Goal: Information Seeking & Learning: Learn about a topic

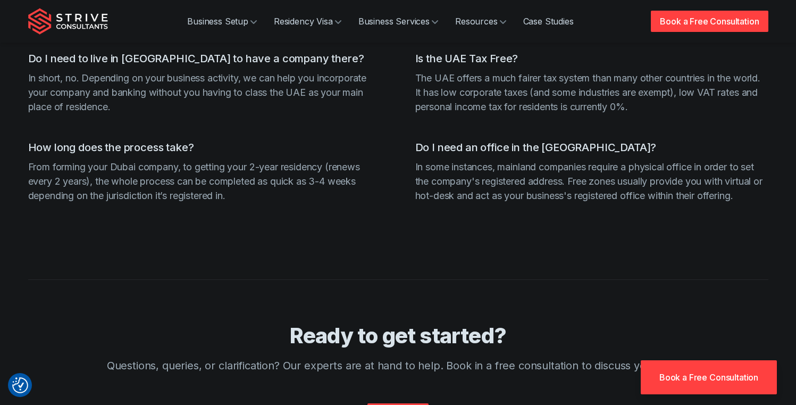
scroll to position [4168, 0]
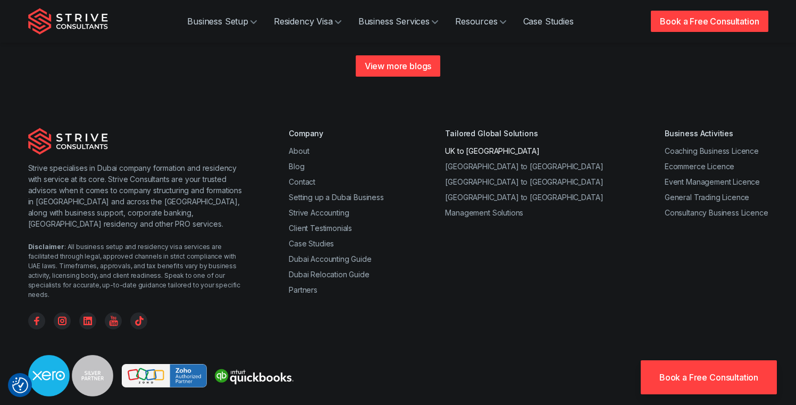
click at [496, 146] on link "UK to Dubai" at bounding box center [492, 150] width 94 height 9
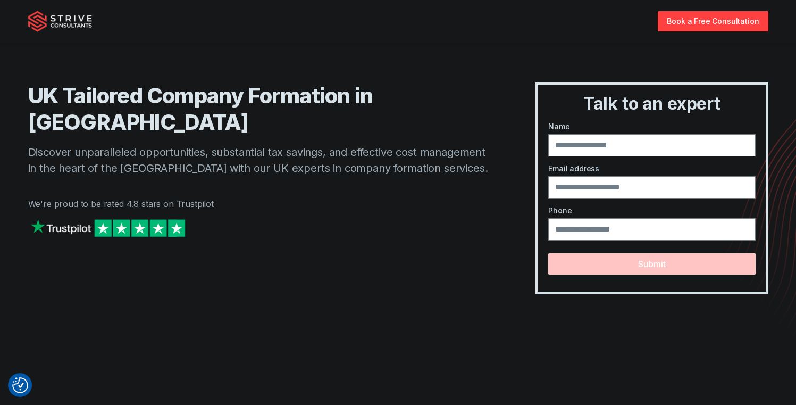
scroll to position [30, 0]
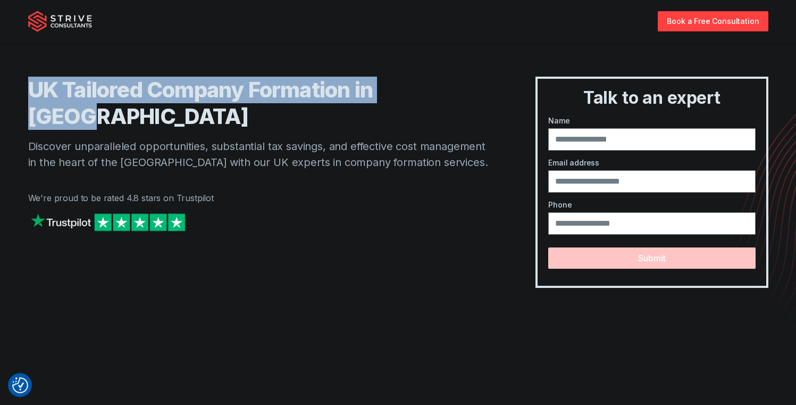
drag, startPoint x: 325, startPoint y: 85, endPoint x: 29, endPoint y: 84, distance: 296.7
click at [29, 84] on h1 "UK Tailored Company Formation in [GEOGRAPHIC_DATA]" at bounding box center [260, 103] width 465 height 53
copy h1 "UK Tailored Company Formation in [GEOGRAPHIC_DATA]"
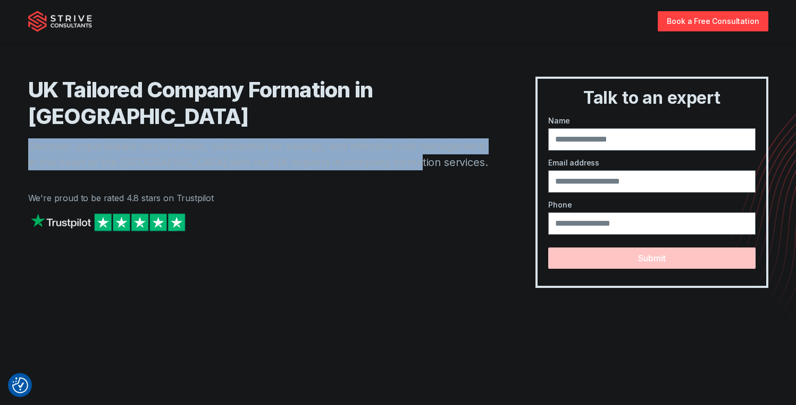
drag, startPoint x: 397, startPoint y: 140, endPoint x: 15, endPoint y: 121, distance: 382.8
click at [15, 121] on div "UK Tailored Company Formation in [GEOGRAPHIC_DATA] Discover unparalleled opport…" at bounding box center [398, 139] width 766 height 296
copy p "Discover unparalleled opportunities, substantial tax savings, and effective cos…"
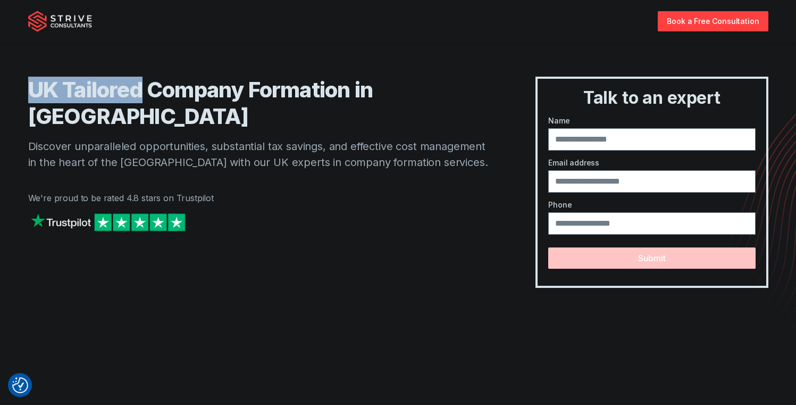
drag, startPoint x: 143, startPoint y: 85, endPoint x: 35, endPoint y: 83, distance: 108.5
click at [35, 83] on h1 "UK Tailored Company Formation in [GEOGRAPHIC_DATA]" at bounding box center [260, 103] width 465 height 53
drag, startPoint x: 245, startPoint y: 86, endPoint x: 31, endPoint y: 88, distance: 214.3
click at [31, 88] on h1 "UK Tailored Company Formation in [GEOGRAPHIC_DATA]" at bounding box center [260, 103] width 465 height 53
copy h1 "UK Tailored Company"
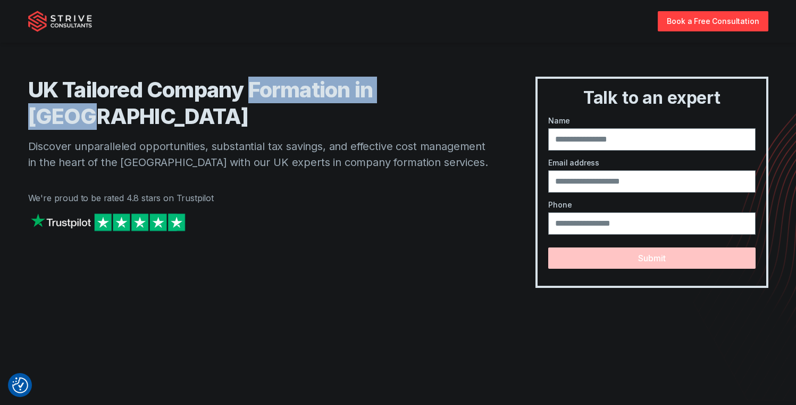
drag, startPoint x: 447, startPoint y: 87, endPoint x: 254, endPoint y: 83, distance: 193.1
click at [254, 83] on h1 "UK Tailored Company Formation in [GEOGRAPHIC_DATA]" at bounding box center [260, 103] width 465 height 53
copy h1 "Formation in [GEOGRAPHIC_DATA]"
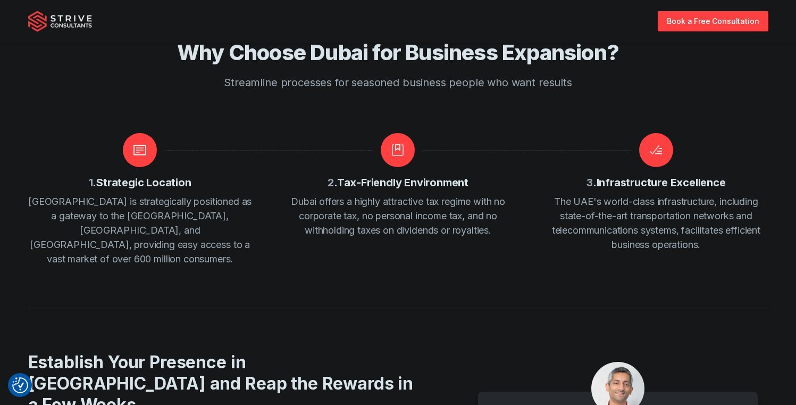
scroll to position [1767, 0]
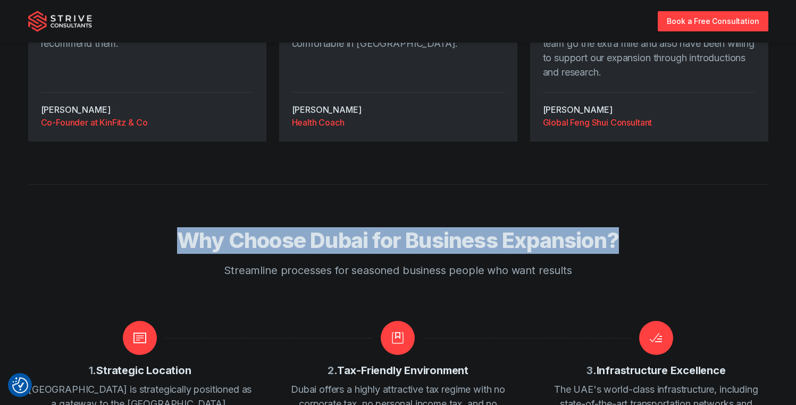
drag, startPoint x: 643, startPoint y: 227, endPoint x: 181, endPoint y: 220, distance: 462.2
click at [181, 227] on h2 "Why Choose Dubai for Business Expansion?" at bounding box center [398, 240] width 681 height 27
copy h2 "Why Choose Dubai for Business Expansion?"
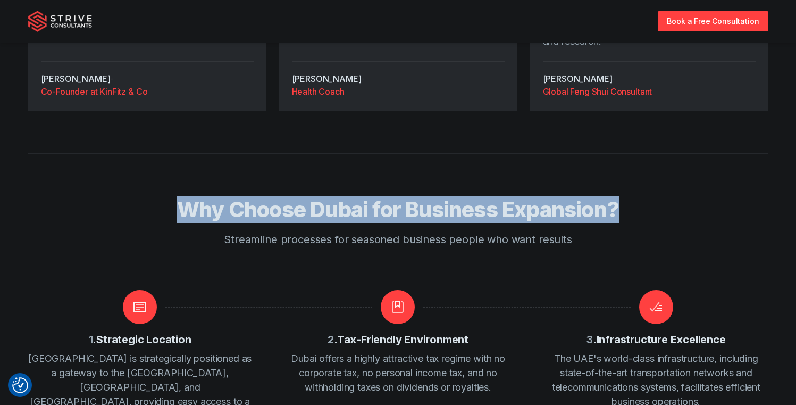
scroll to position [1799, 0]
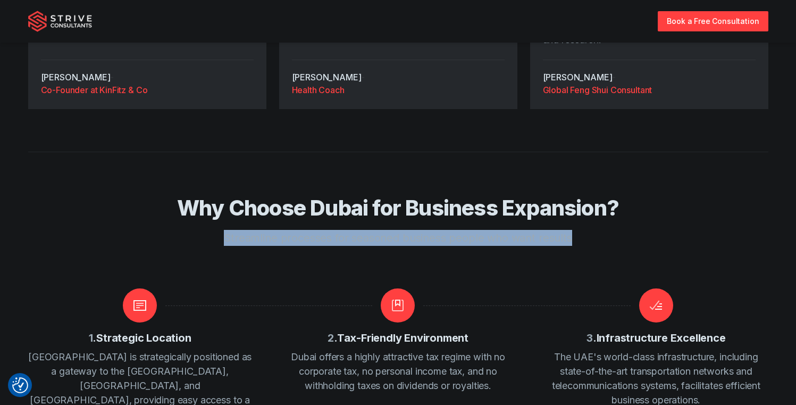
drag, startPoint x: 575, startPoint y: 226, endPoint x: 229, endPoint y: 214, distance: 345.8
click at [229, 214] on div "Why Choose Dubai for Business Expansion? Streamline processes for seasoned busi…" at bounding box center [398, 242] width 681 height 94
copy p "Streamline processes for seasoned business people who want results"
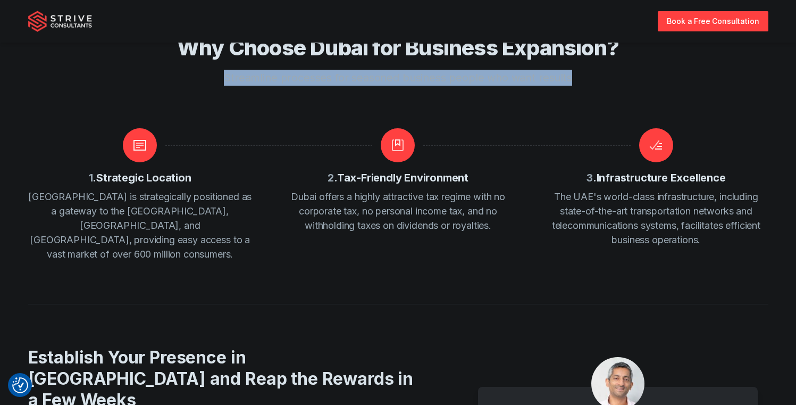
scroll to position [1961, 0]
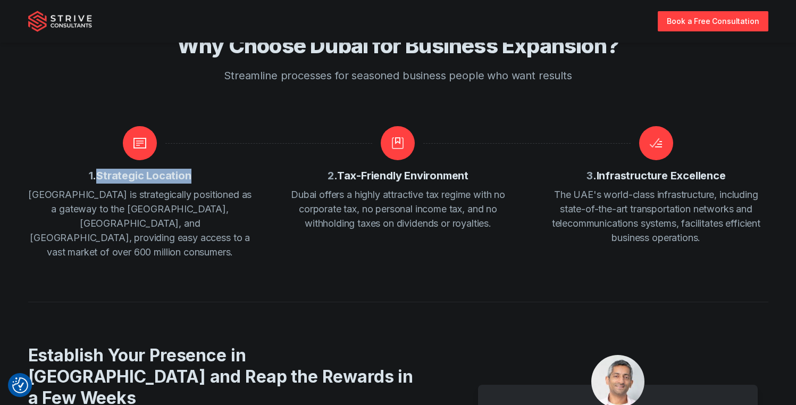
drag, startPoint x: 191, startPoint y: 164, endPoint x: 101, endPoint y: 161, distance: 90.5
click at [101, 169] on h3 "1 . Strategic Location" at bounding box center [140, 176] width 103 height 15
copy h3 "Strategic Location"
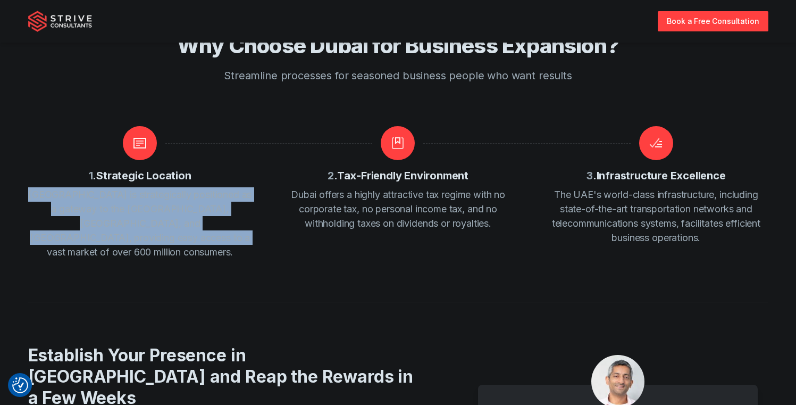
drag, startPoint x: 177, startPoint y: 224, endPoint x: 35, endPoint y: 177, distance: 149.8
click at [35, 187] on p "[GEOGRAPHIC_DATA] is strategically positioned as a gateway to the [GEOGRAPHIC_D…" at bounding box center [140, 223] width 224 height 72
copy p "[GEOGRAPHIC_DATA] is strategically positioned as a gateway to the [GEOGRAPHIC_D…"
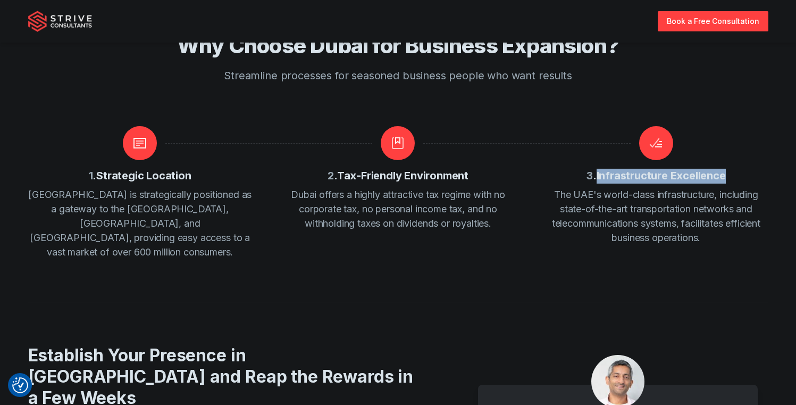
drag, startPoint x: 734, startPoint y: 163, endPoint x: 599, endPoint y: 158, distance: 135.2
click at [599, 158] on div "3 . Infrastructure Excellence The UAE's world-class infrastructure, including s…" at bounding box center [656, 185] width 224 height 119
copy h4 "Infrastructure Excellence"
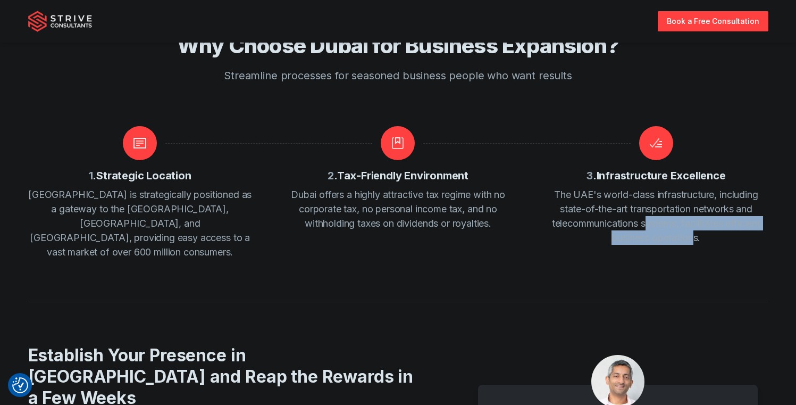
drag, startPoint x: 697, startPoint y: 228, endPoint x: 647, endPoint y: 215, distance: 50.9
click at [647, 215] on p "The UAE's world-class infrastructure, including state-of-the-art transportation…" at bounding box center [656, 215] width 224 height 57
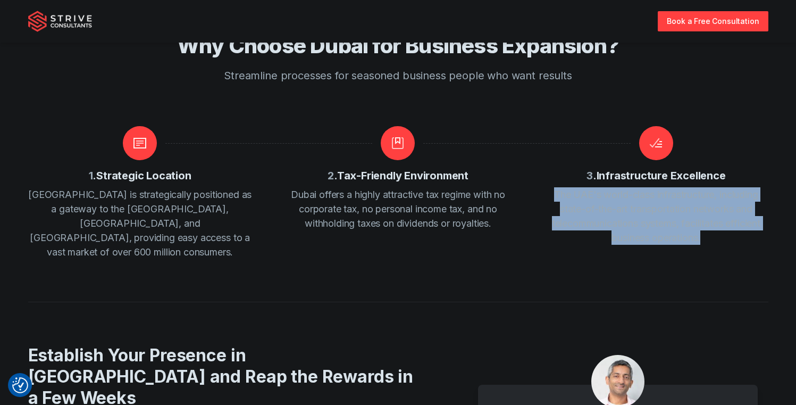
drag, startPoint x: 706, startPoint y: 229, endPoint x: 551, endPoint y: 185, distance: 160.3
click at [551, 187] on p "The UAE's world-class infrastructure, including state-of-the-art transportation…" at bounding box center [656, 215] width 224 height 57
copy p "The UAE's world-class infrastructure, including state-of-the-art transportation…"
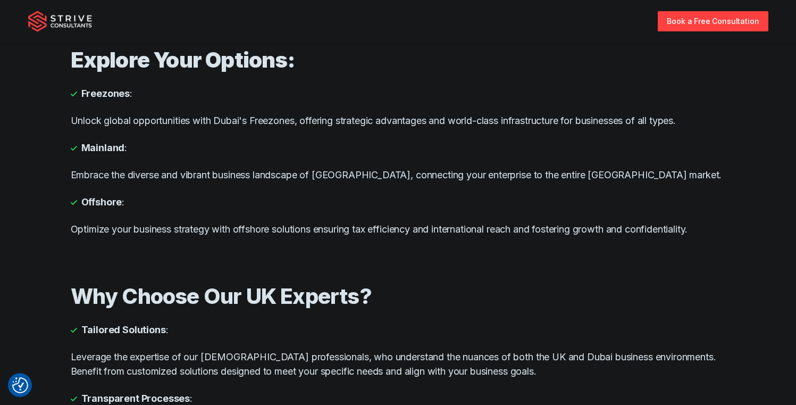
scroll to position [717, 0]
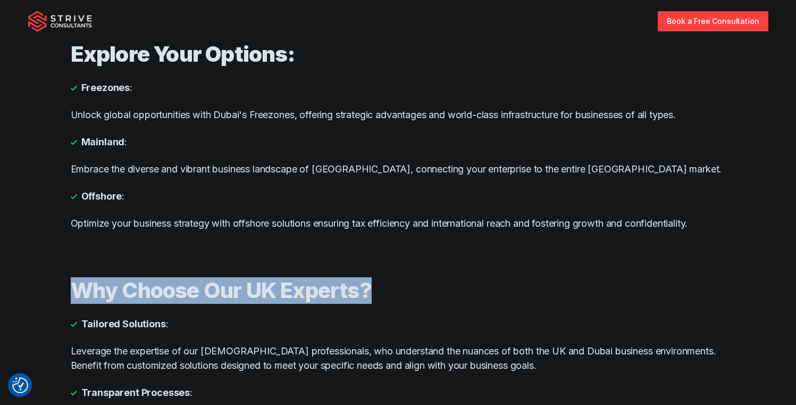
drag, startPoint x: 349, startPoint y: 289, endPoint x: 64, endPoint y: 282, distance: 285.1
click at [64, 282] on div "Why Choose Our UK Experts? Tailored Solutions : Leverage the expertise of our […" at bounding box center [398, 393] width 681 height 279
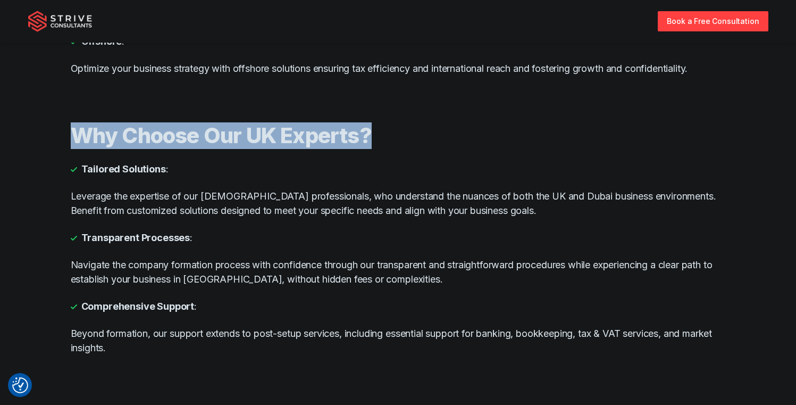
scroll to position [879, 0]
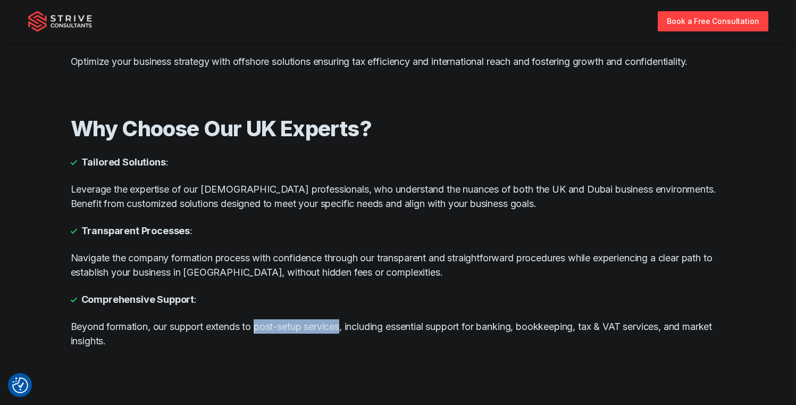
drag, startPoint x: 345, startPoint y: 328, endPoint x: 257, endPoint y: 325, distance: 88.3
click at [257, 325] on p "Beyond formation, our support extends to post-setup services, including essenti…" at bounding box center [398, 333] width 655 height 29
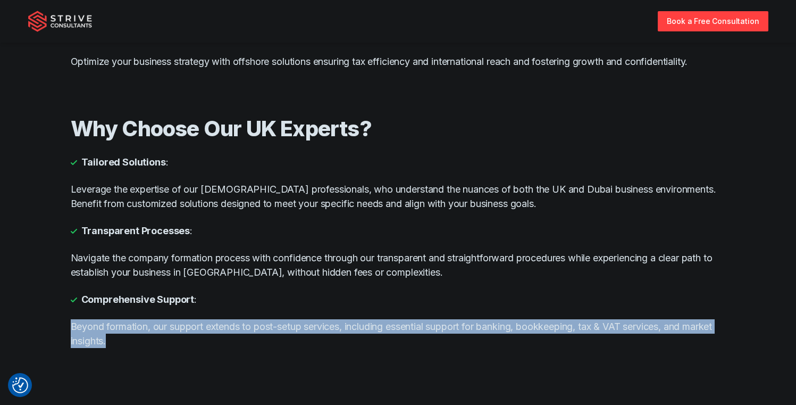
drag, startPoint x: 169, startPoint y: 347, endPoint x: 70, endPoint y: 326, distance: 101.6
click at [70, 326] on div "Why Choose Our UK Experts? Tailored Solutions : Leverage the expertise of our […" at bounding box center [398, 231] width 681 height 279
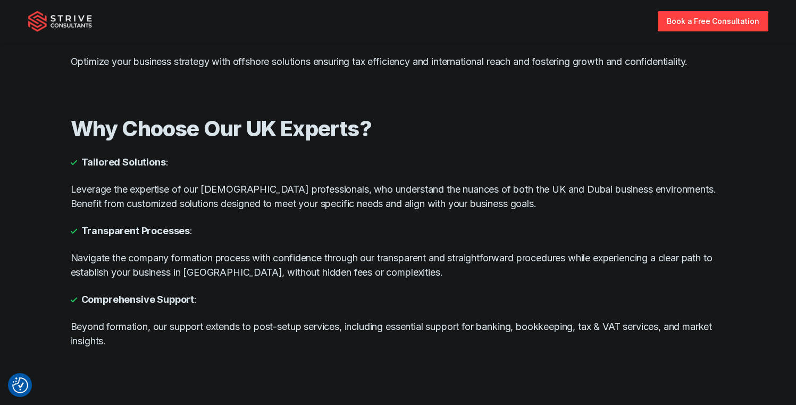
click at [165, 163] on li "Tailored Solutions :" at bounding box center [398, 162] width 655 height 14
drag, startPoint x: 164, startPoint y: 162, endPoint x: 82, endPoint y: 160, distance: 81.9
click at [82, 160] on li "Tailored Solutions :" at bounding box center [398, 162] width 655 height 14
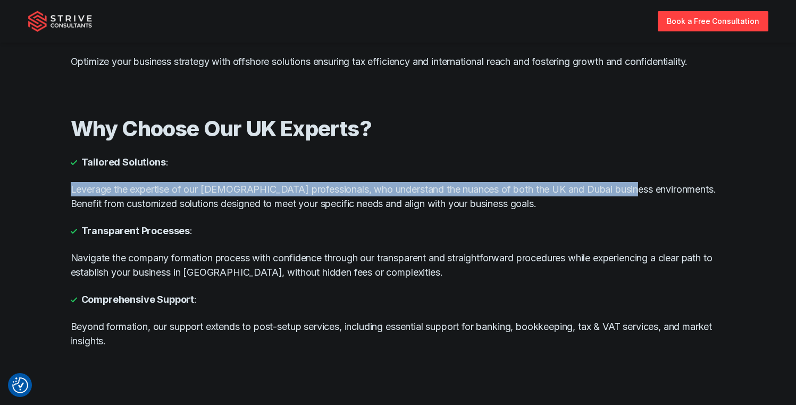
drag, startPoint x: 634, startPoint y: 190, endPoint x: 69, endPoint y: 188, distance: 565.8
click at [69, 188] on div "Why Choose Our UK Experts? Tailored Solutions : Leverage the expertise of our […" at bounding box center [398, 231] width 681 height 279
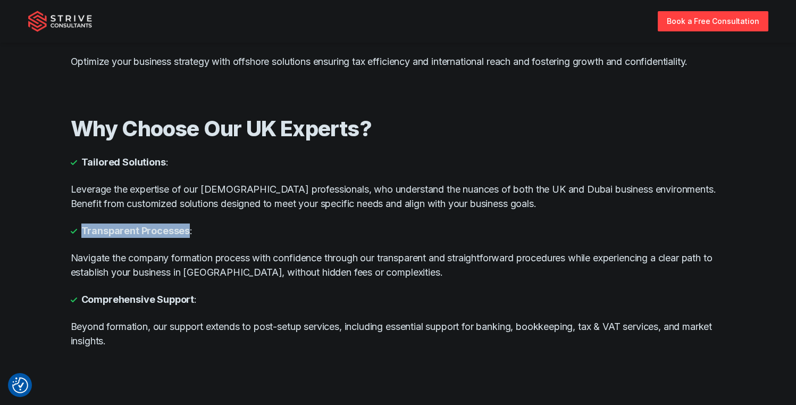
drag, startPoint x: 187, startPoint y: 229, endPoint x: 81, endPoint y: 229, distance: 105.3
click at [81, 229] on strong "Transparent Processes" at bounding box center [135, 230] width 109 height 14
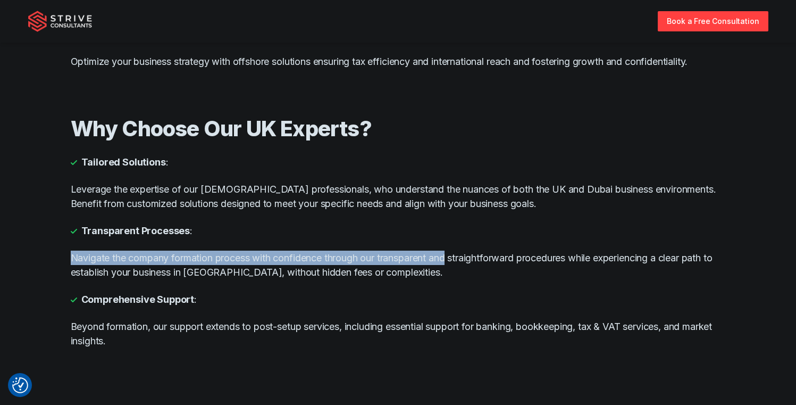
drag, startPoint x: 72, startPoint y: 256, endPoint x: 455, endPoint y: 254, distance: 382.9
click at [455, 254] on p "Navigate the company formation process with confidence through our transparent …" at bounding box center [398, 264] width 655 height 29
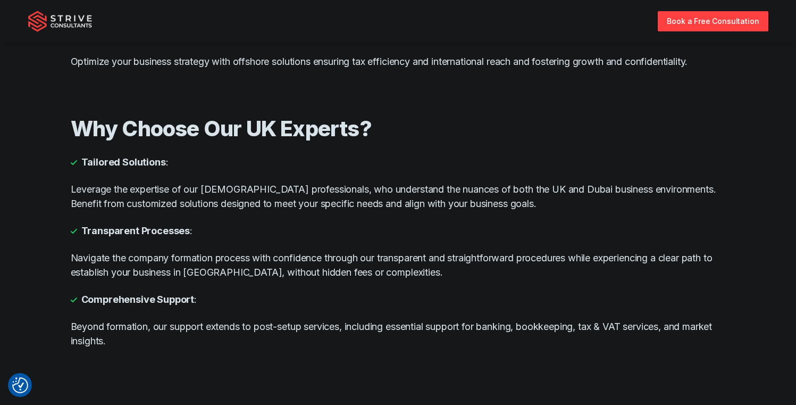
click at [431, 267] on p "Navigate the company formation process with confidence through our transparent …" at bounding box center [398, 264] width 655 height 29
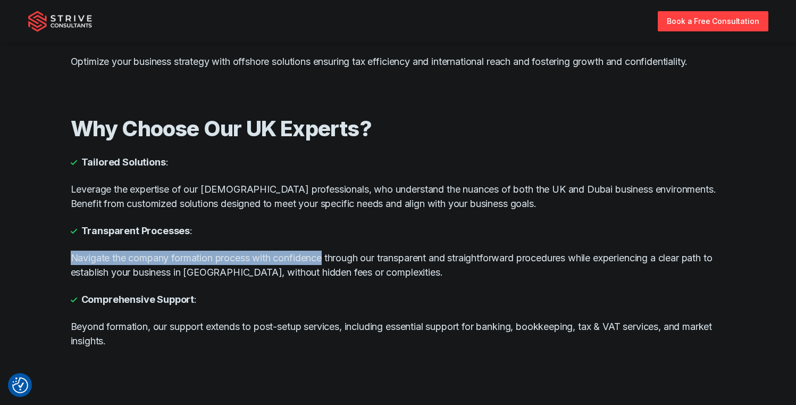
drag, startPoint x: 76, startPoint y: 259, endPoint x: 327, endPoint y: 259, distance: 251.0
click at [327, 259] on p "Navigate the company formation process with confidence through our transparent …" at bounding box center [398, 264] width 655 height 29
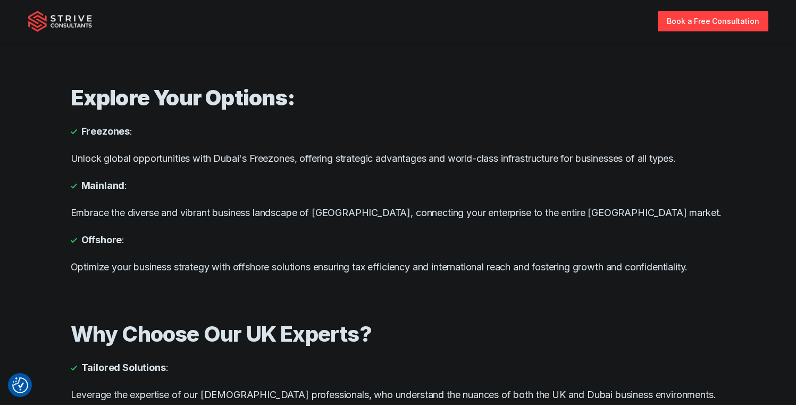
scroll to position [672, 0]
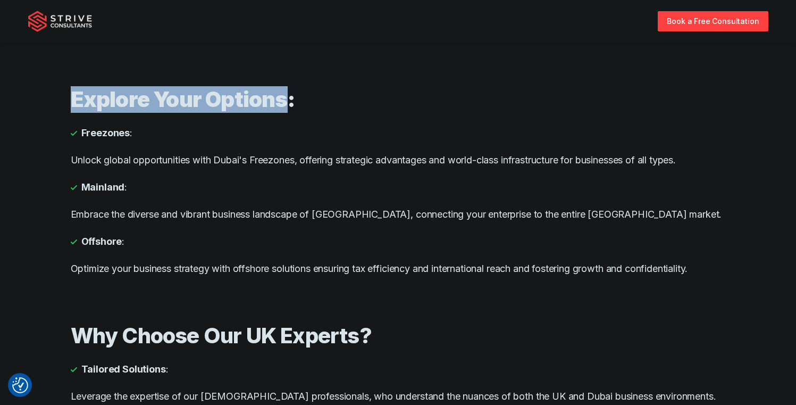
drag, startPoint x: 282, startPoint y: 98, endPoint x: 67, endPoint y: 97, distance: 215.4
click at [50, 97] on section "Explore Your Options: Freezones : Unlock global opportunities with Dubai's Free…" at bounding box center [398, 181] width 796 height 236
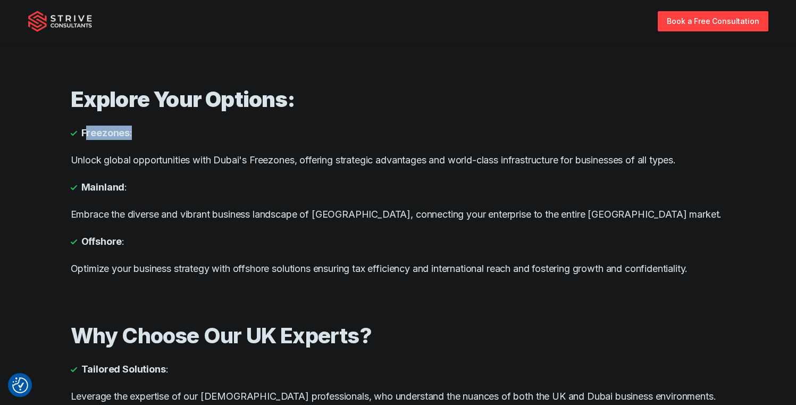
drag, startPoint x: 130, startPoint y: 132, endPoint x: 86, endPoint y: 129, distance: 44.3
click at [86, 129] on li "Freezones :" at bounding box center [398, 132] width 655 height 14
click at [101, 133] on strong "Freezones" at bounding box center [105, 132] width 49 height 14
drag, startPoint x: 123, startPoint y: 133, endPoint x: 81, endPoint y: 131, distance: 42.1
click at [81, 131] on strong "Freezones" at bounding box center [105, 132] width 49 height 14
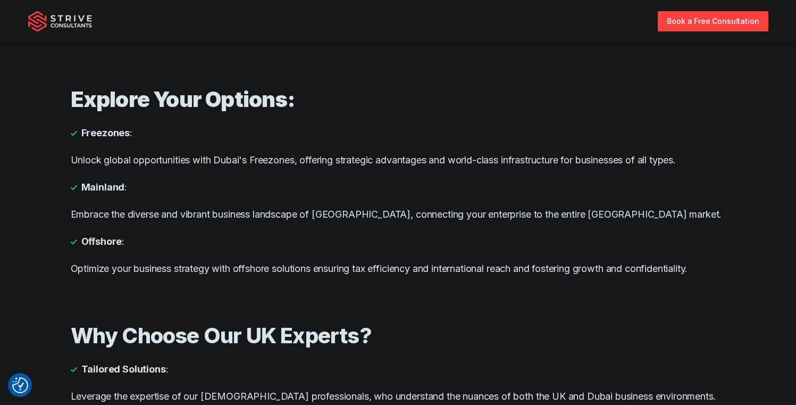
click at [187, 170] on div "Explore Your Options: Freezones : Unlock global opportunities with Dubai's Free…" at bounding box center [398, 181] width 655 height 236
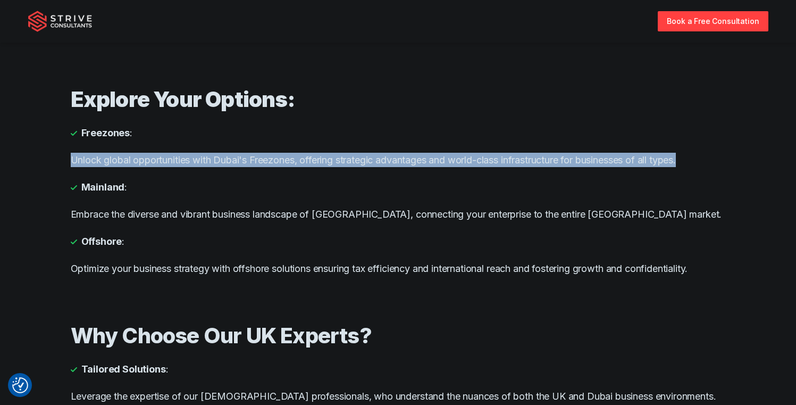
drag, startPoint x: 72, startPoint y: 159, endPoint x: 698, endPoint y: 165, distance: 625.9
click at [698, 165] on p "Unlock global opportunities with Dubai's Freezones, offering strategic advantag…" at bounding box center [398, 160] width 655 height 14
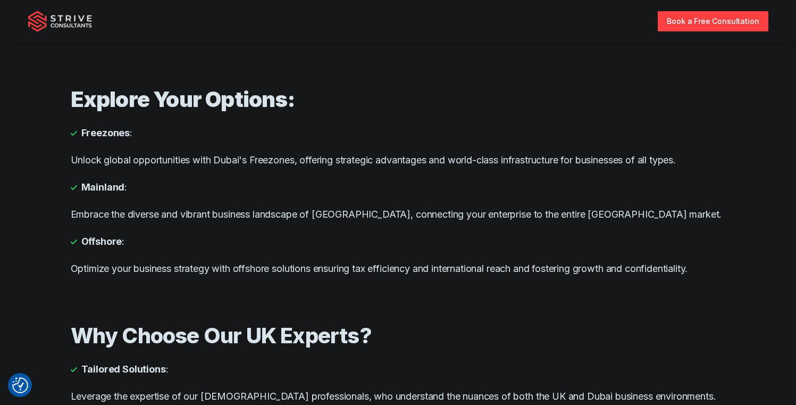
click at [169, 172] on div "Explore Your Options: Freezones : Unlock global opportunities with Dubai's Free…" at bounding box center [398, 181] width 655 height 236
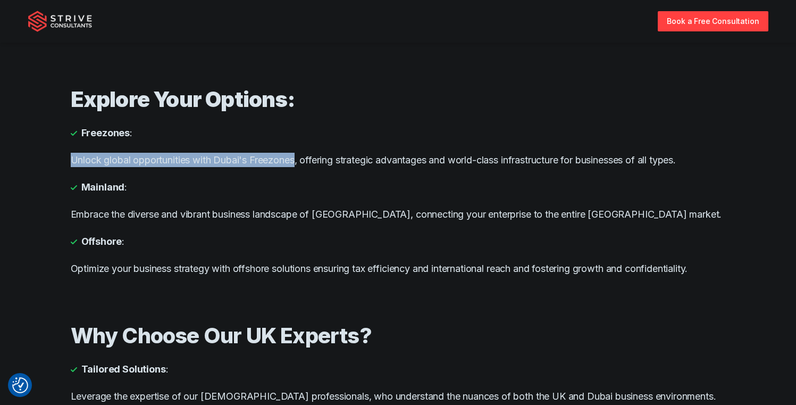
drag, startPoint x: 299, startPoint y: 159, endPoint x: 70, endPoint y: 154, distance: 229.2
click at [70, 154] on div "Explore Your Options: Freezones : Unlock global opportunities with Dubai's Free…" at bounding box center [398, 181] width 681 height 236
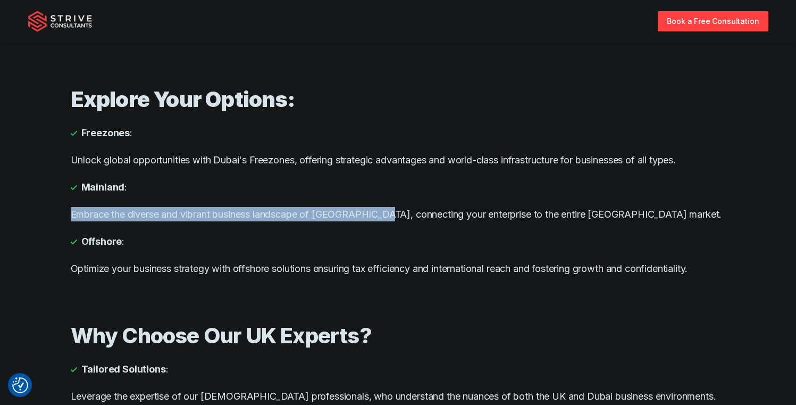
drag, startPoint x: 71, startPoint y: 214, endPoint x: 386, endPoint y: 215, distance: 315.3
click at [386, 215] on p "Embrace the diverse and vibrant business landscape of [GEOGRAPHIC_DATA], connec…" at bounding box center [398, 214] width 655 height 14
drag, startPoint x: 71, startPoint y: 213, endPoint x: 387, endPoint y: 212, distance: 315.9
click at [387, 212] on p "Embrace the diverse and vibrant business landscape of [GEOGRAPHIC_DATA], connec…" at bounding box center [398, 214] width 655 height 14
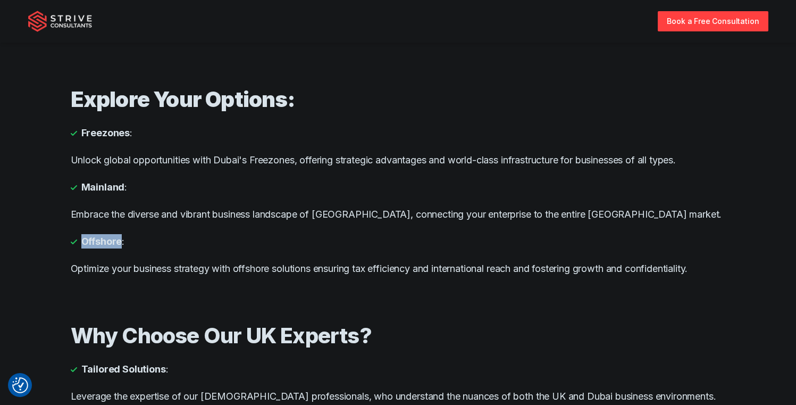
drag, startPoint x: 121, startPoint y: 240, endPoint x: 83, endPoint y: 237, distance: 37.4
click at [83, 237] on li "Offshore :" at bounding box center [398, 241] width 655 height 14
click at [72, 271] on p "Optimize your business strategy with offshore solutions ensuring tax efficiency…" at bounding box center [398, 268] width 655 height 14
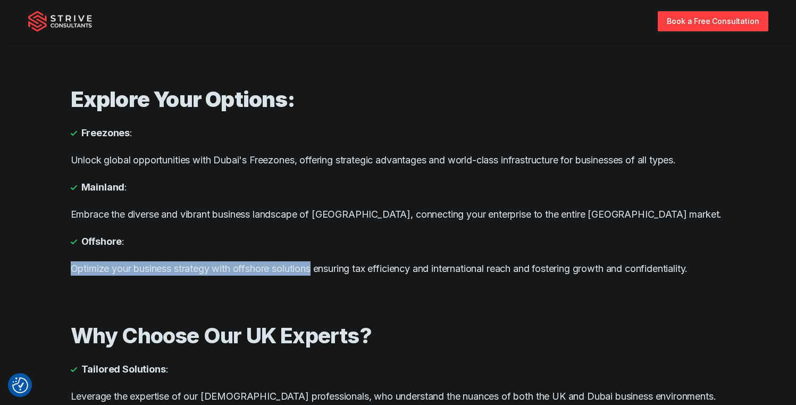
drag, startPoint x: 72, startPoint y: 271, endPoint x: 315, endPoint y: 267, distance: 243.6
click at [315, 267] on p "Optimize your business strategy with offshore solutions ensuring tax efficiency…" at bounding box center [398, 268] width 655 height 14
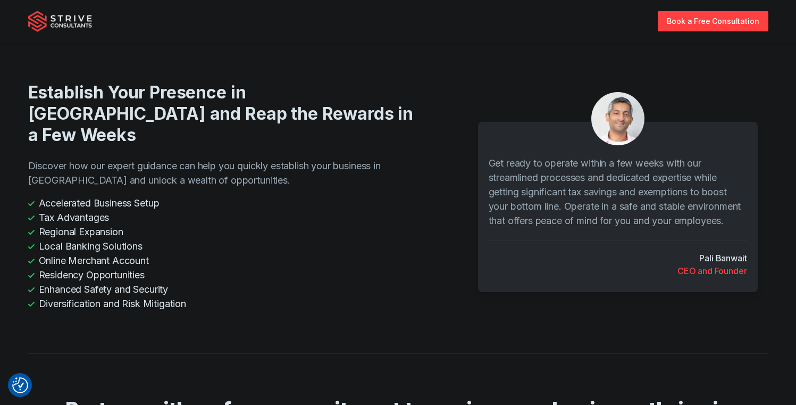
scroll to position [2220, 0]
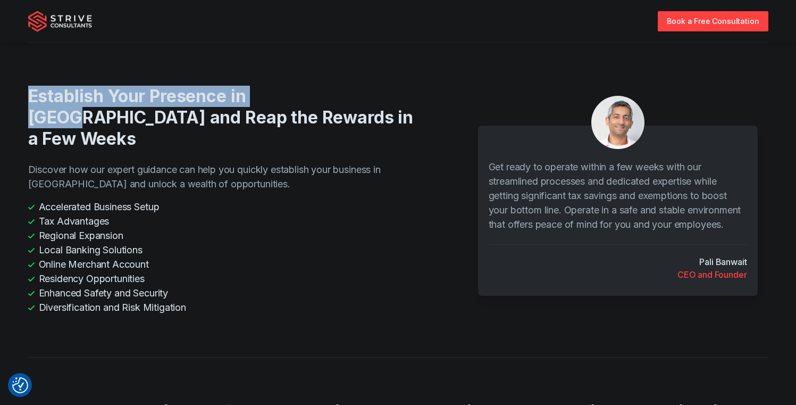
drag, startPoint x: 299, startPoint y: 77, endPoint x: 31, endPoint y: 71, distance: 268.1
click at [31, 86] on h2 "Establish Your Presence in [GEOGRAPHIC_DATA] and Reap the Rewards in a Few Weeks" at bounding box center [224, 118] width 392 height 64
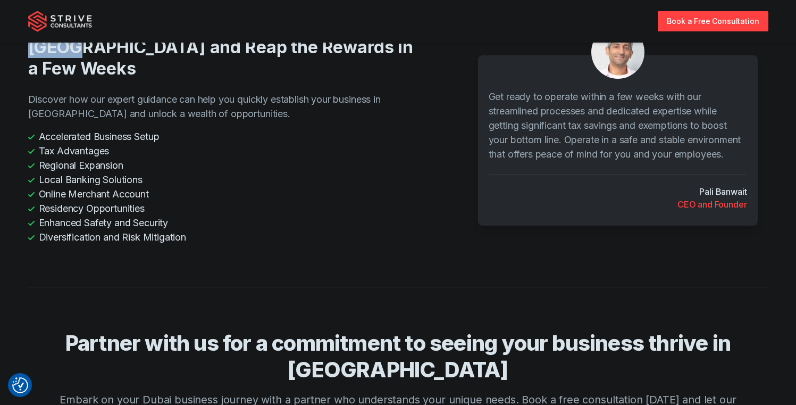
scroll to position [2168, 0]
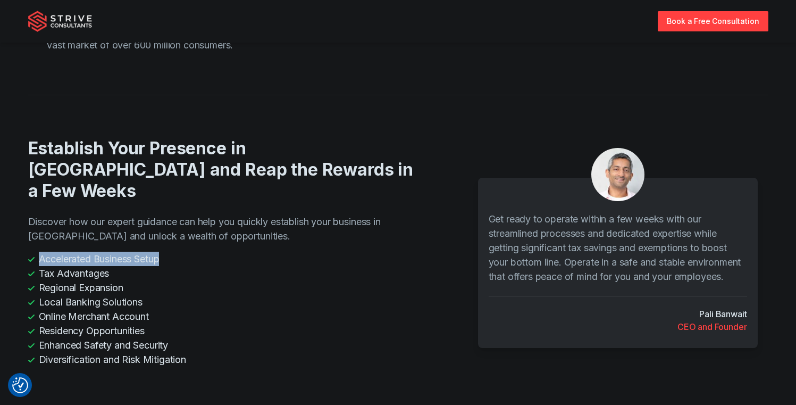
drag, startPoint x: 163, startPoint y: 219, endPoint x: 40, endPoint y: 215, distance: 122.9
click at [40, 252] on li "Accelerated Business Setup" at bounding box center [224, 259] width 392 height 14
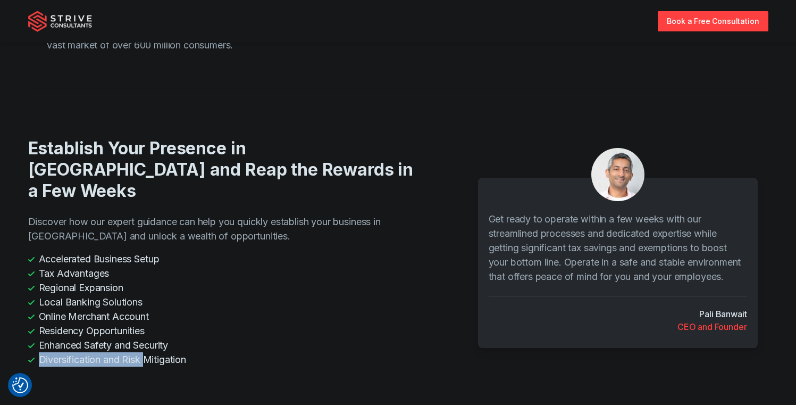
drag, startPoint x: 190, startPoint y: 320, endPoint x: 144, endPoint y: 326, distance: 46.6
click at [144, 326] on div "Establish Your Presence in [GEOGRAPHIC_DATA] and Reap the Rewards in a Few Week…" at bounding box center [398, 252] width 740 height 229
click at [143, 327] on div "Establish Your Presence in [GEOGRAPHIC_DATA] and Reap the Rewards in a Few Week…" at bounding box center [398, 252] width 740 height 229
drag, startPoint x: 175, startPoint y: 304, endPoint x: 115, endPoint y: 305, distance: 60.1
click at [115, 338] on li "Enhanced Safety and Security" at bounding box center [224, 345] width 392 height 14
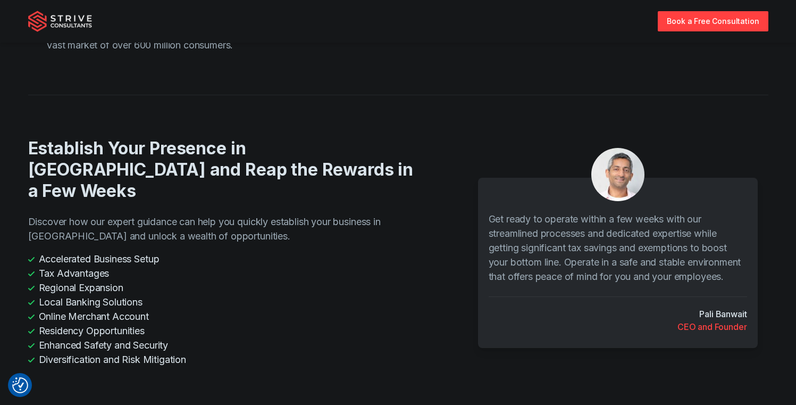
click at [123, 338] on li "Enhanced Safety and Security" at bounding box center [224, 345] width 392 height 14
drag, startPoint x: 177, startPoint y: 306, endPoint x: 136, endPoint y: 308, distance: 41.0
click at [136, 338] on li "Enhanced Safety and Security" at bounding box center [224, 345] width 392 height 14
click at [135, 338] on li "Enhanced Safety and Security" at bounding box center [224, 345] width 392 height 14
drag, startPoint x: 147, startPoint y: 261, endPoint x: 119, endPoint y: 262, distance: 28.2
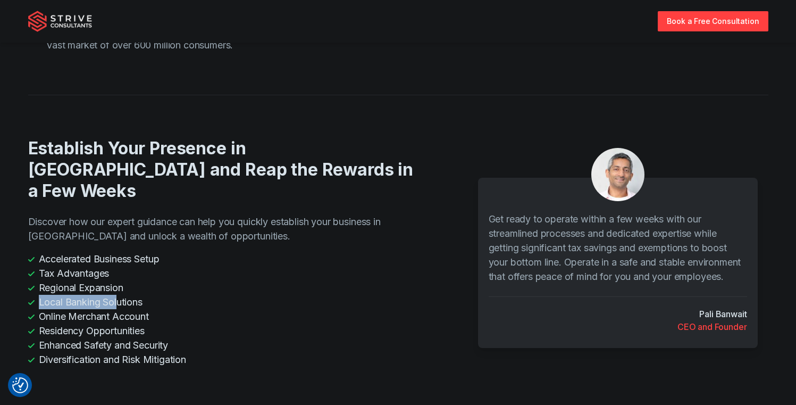
click at [119, 295] on li "Local Banking Solutions" at bounding box center [224, 302] width 392 height 14
click at [121, 309] on li "Online Merchant Account" at bounding box center [224, 316] width 392 height 14
drag, startPoint x: 163, startPoint y: 277, endPoint x: 85, endPoint y: 279, distance: 78.2
click at [85, 309] on li "Online Merchant Account" at bounding box center [224, 316] width 392 height 14
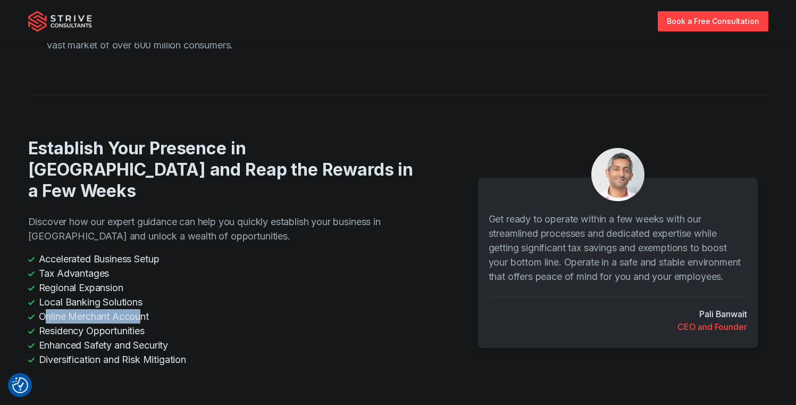
drag, startPoint x: 42, startPoint y: 277, endPoint x: 140, endPoint y: 282, distance: 98.5
click at [140, 309] on li "Online Merchant Account" at bounding box center [224, 316] width 392 height 14
click at [142, 309] on li "Online Merchant Account" at bounding box center [224, 316] width 392 height 14
drag, startPoint x: 163, startPoint y: 269, endPoint x: 153, endPoint y: 275, distance: 11.7
click at [153, 309] on li "Online Merchant Account" at bounding box center [224, 316] width 392 height 14
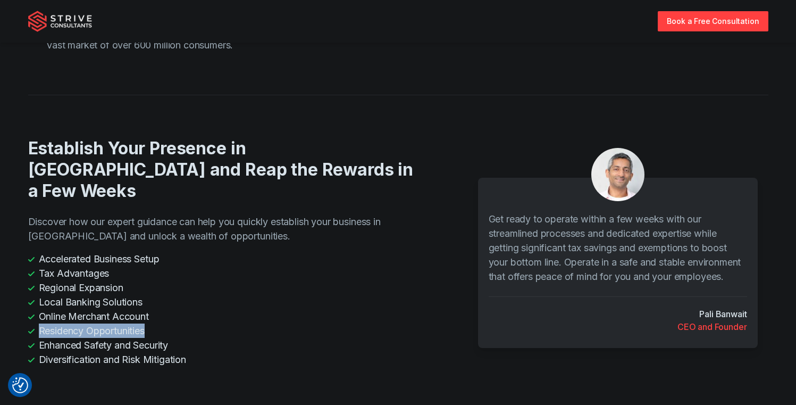
drag, startPoint x: 160, startPoint y: 296, endPoint x: 41, endPoint y: 291, distance: 118.7
click at [41, 323] on li "Residency Opportunities" at bounding box center [224, 330] width 392 height 14
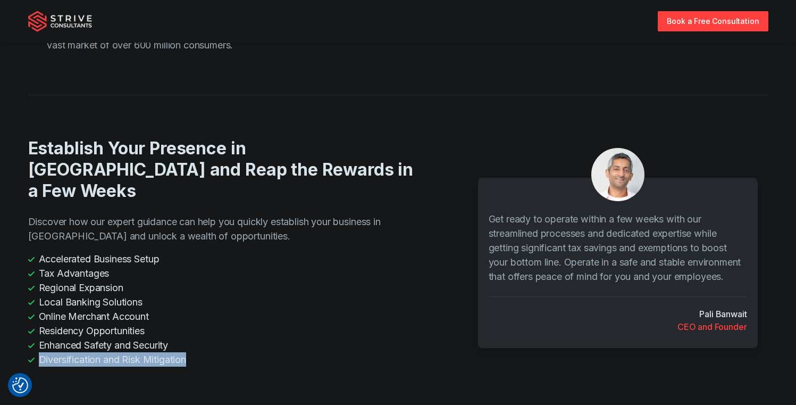
drag, startPoint x: 195, startPoint y: 322, endPoint x: 187, endPoint y: 323, distance: 8.7
click at [187, 352] on li "Diversification and Risk Mitigation" at bounding box center [224, 359] width 392 height 14
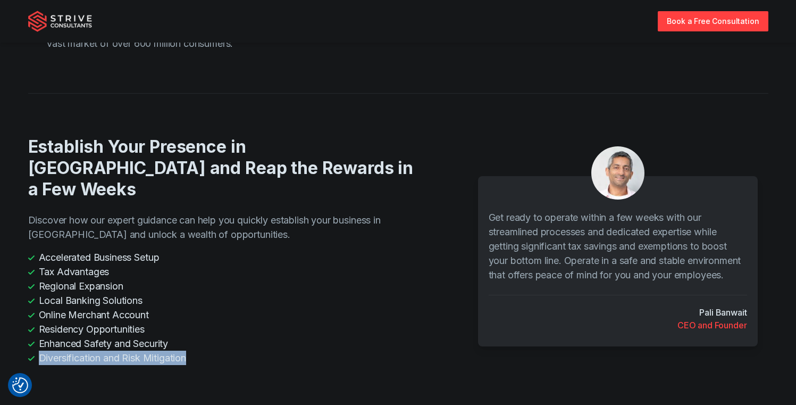
scroll to position [2170, 0]
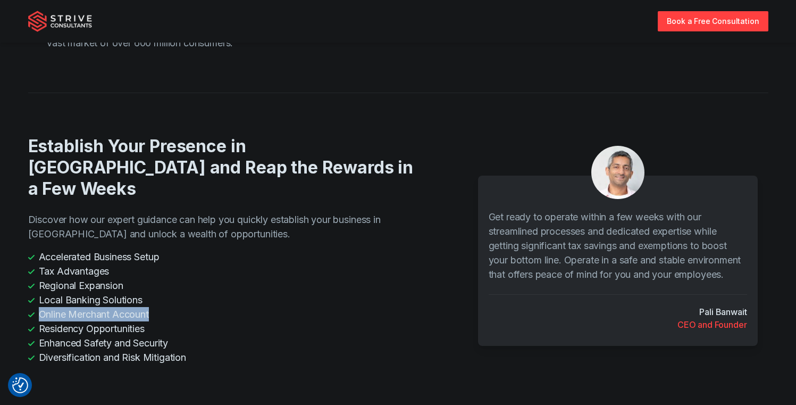
drag, startPoint x: 152, startPoint y: 278, endPoint x: 41, endPoint y: 272, distance: 110.7
click at [41, 307] on li "Online Merchant Account" at bounding box center [224, 314] width 392 height 14
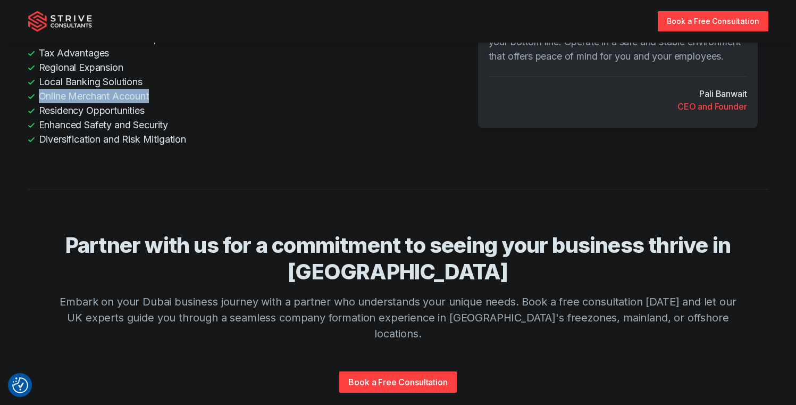
scroll to position [2389, 0]
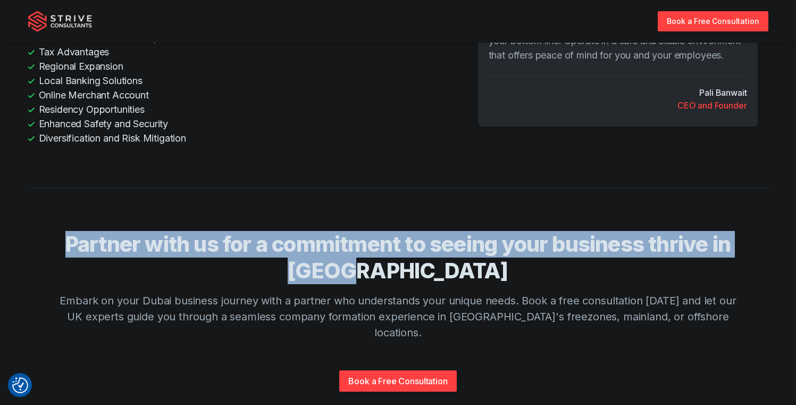
drag, startPoint x: 449, startPoint y: 245, endPoint x: 69, endPoint y: 213, distance: 381.6
click at [69, 231] on h4 "Partner with us for a commitment to seeing your business thrive in [GEOGRAPHIC_…" at bounding box center [398, 257] width 681 height 53
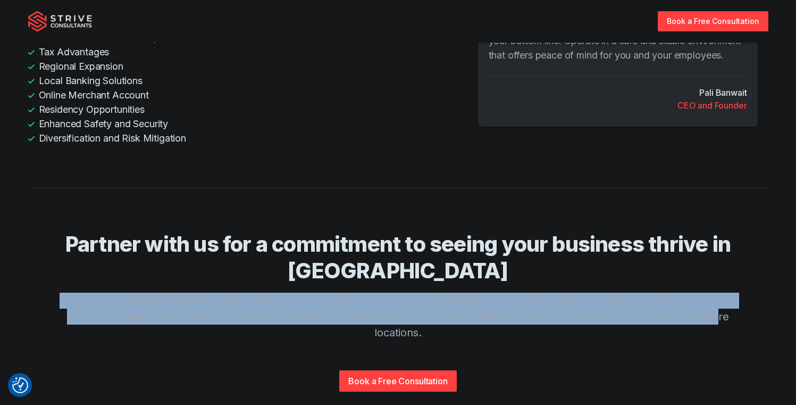
drag, startPoint x: 715, startPoint y: 289, endPoint x: 68, endPoint y: 269, distance: 646.9
click at [68, 292] on p "Embark on your Dubai business journey with a partner who understands your uniqu…" at bounding box center [398, 316] width 681 height 48
